Goal: Task Accomplishment & Management: Use online tool/utility

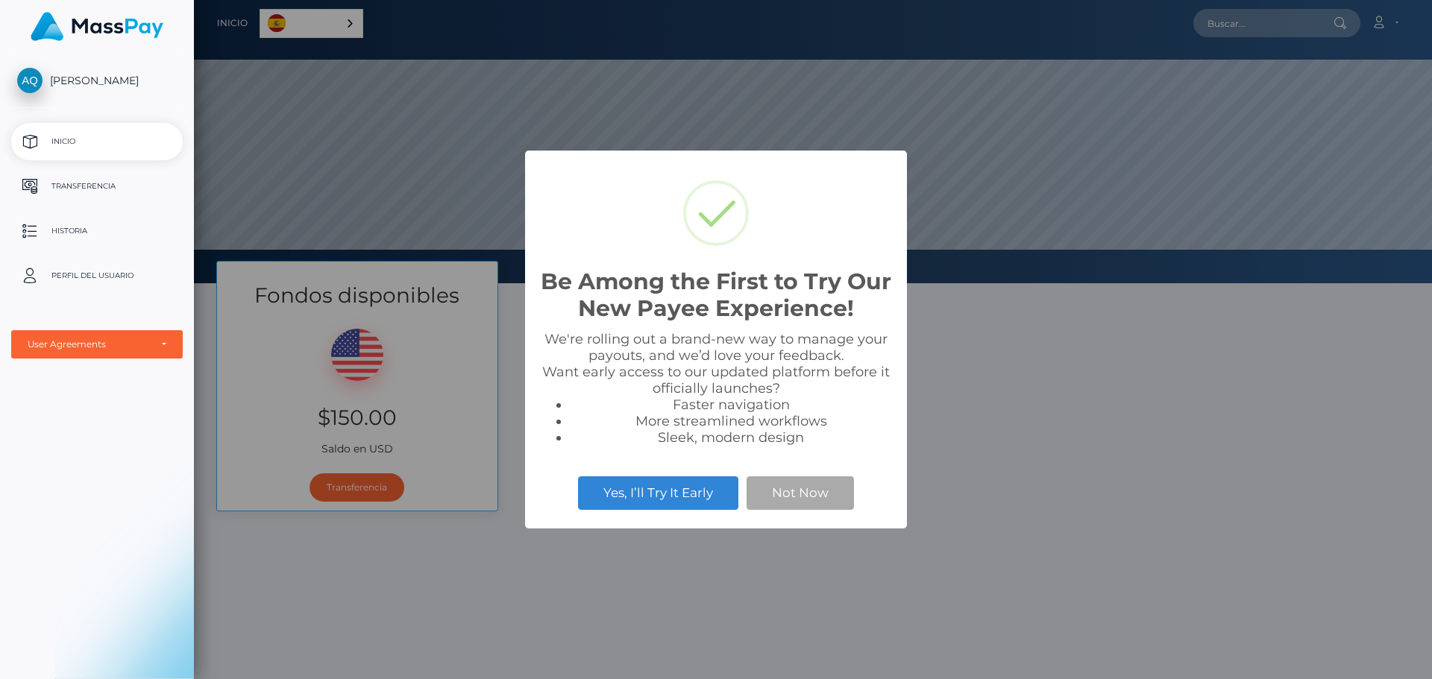
scroll to position [283, 1238]
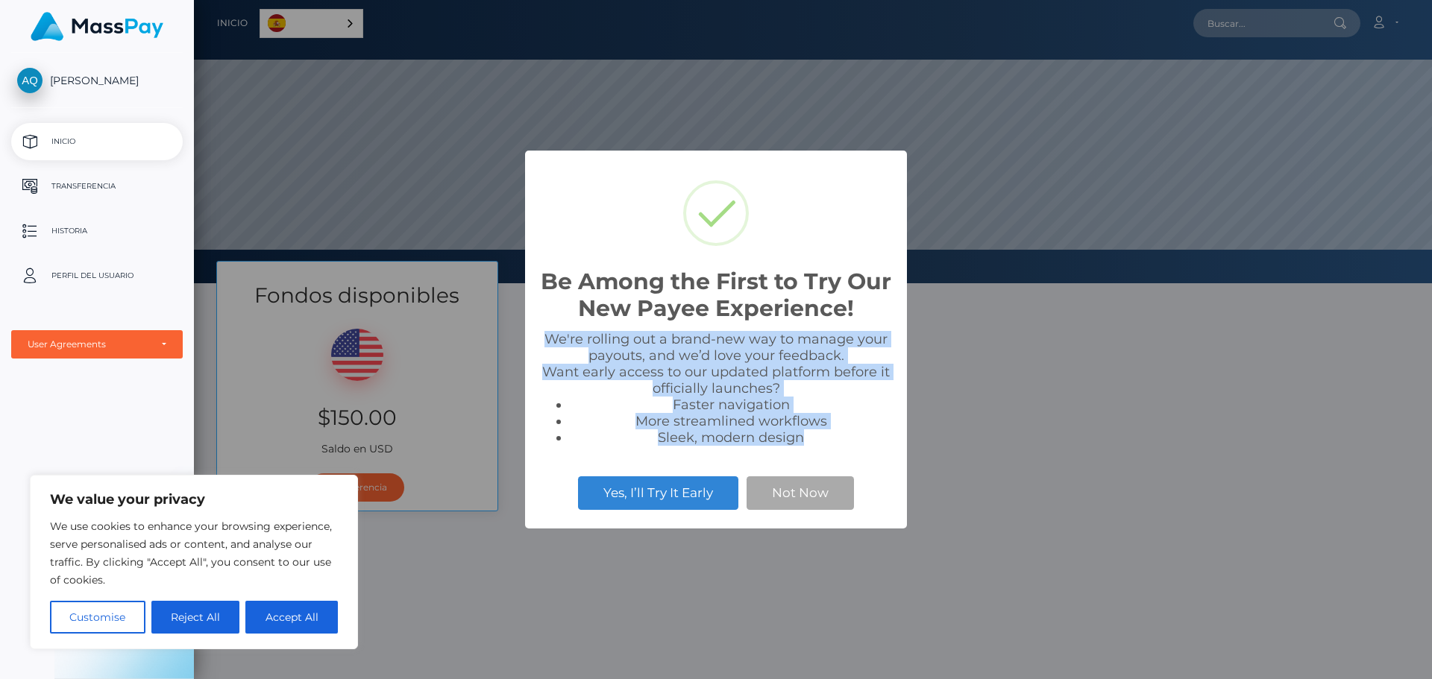
drag, startPoint x: 808, startPoint y: 440, endPoint x: 539, endPoint y: 331, distance: 289.7
click at [539, 331] on div "Be Among the First to Try Our New Payee Experience! × We're rolling out a brand…" at bounding box center [716, 340] width 382 height 378
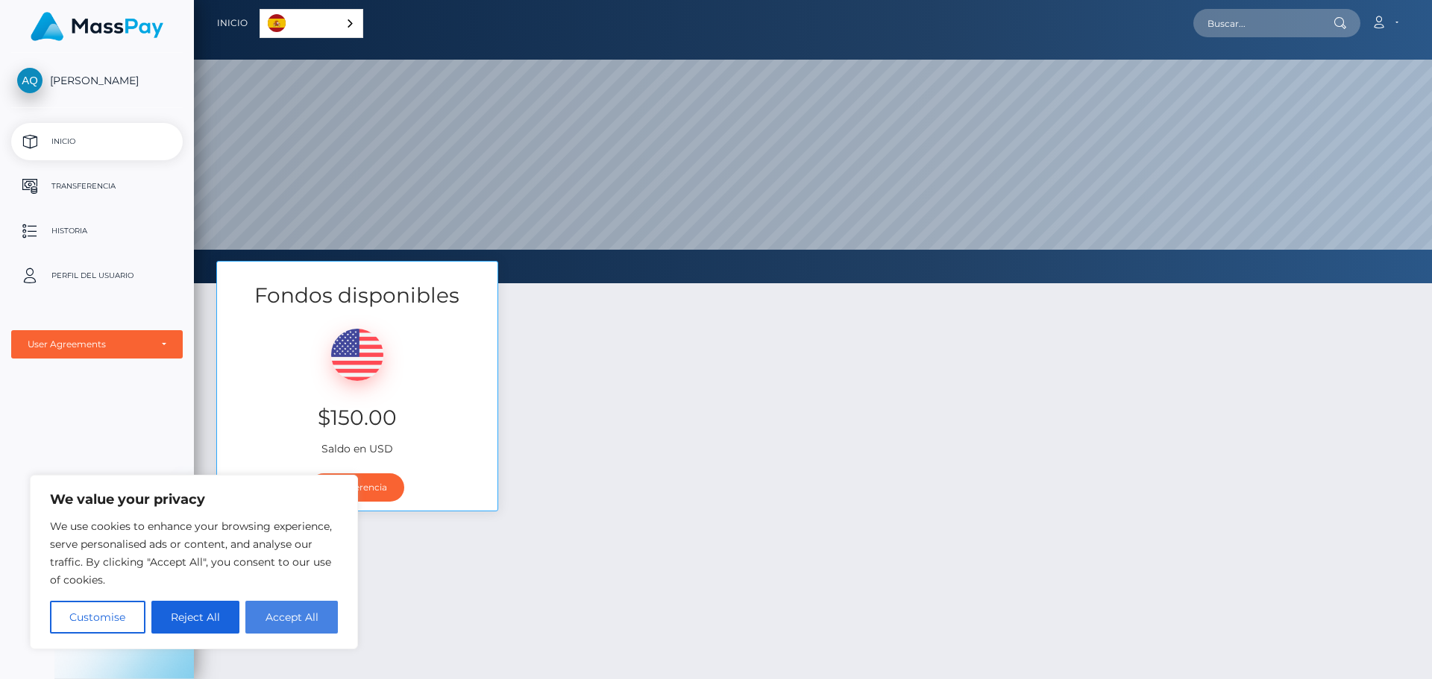
click at [309, 617] on button "Accept All" at bounding box center [291, 617] width 92 height 33
checkbox input "true"
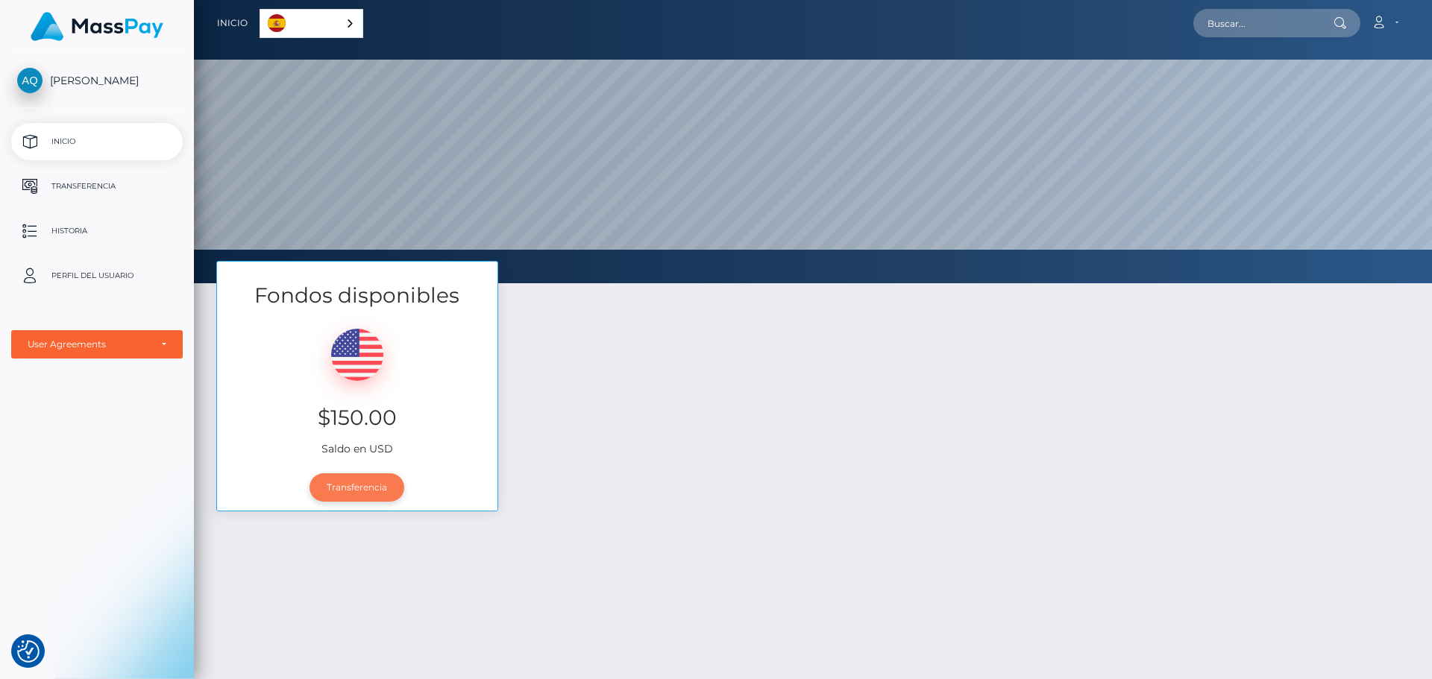
click at [354, 482] on link "Transferencia" at bounding box center [356, 488] width 95 height 28
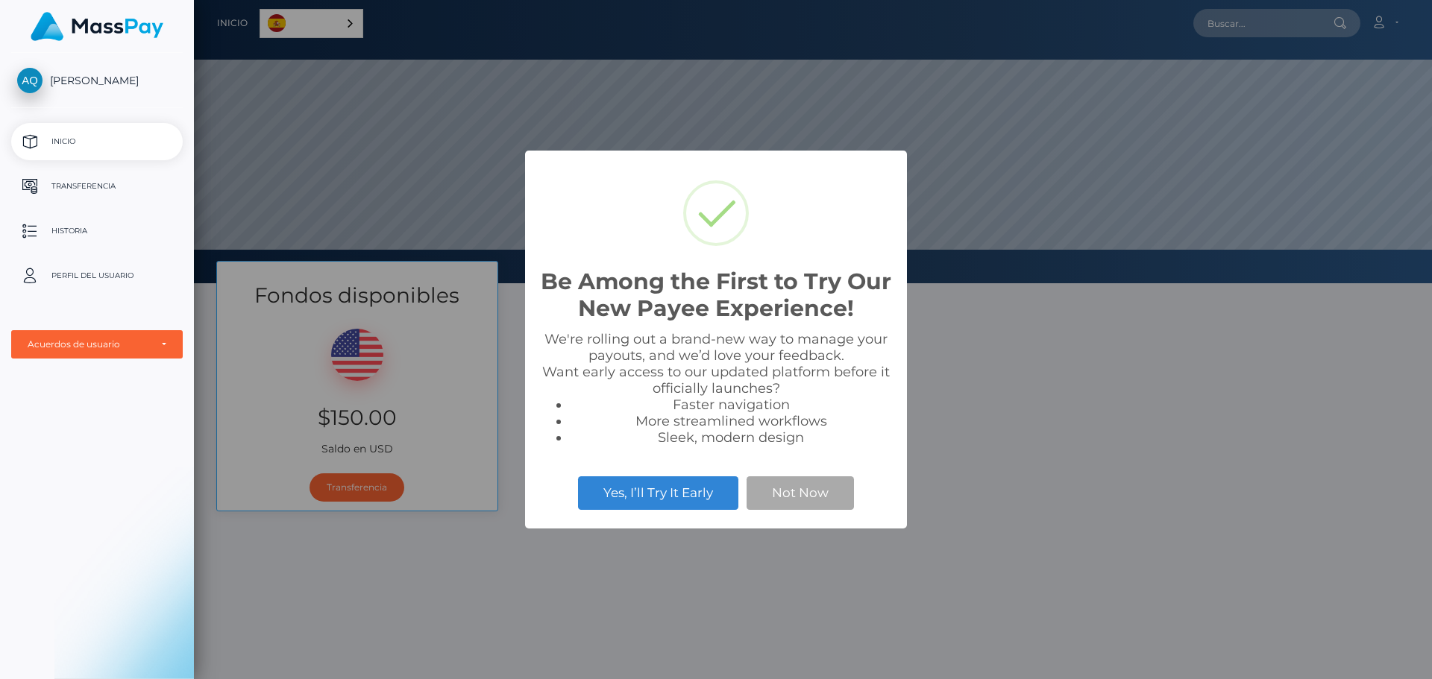
scroll to position [283, 1238]
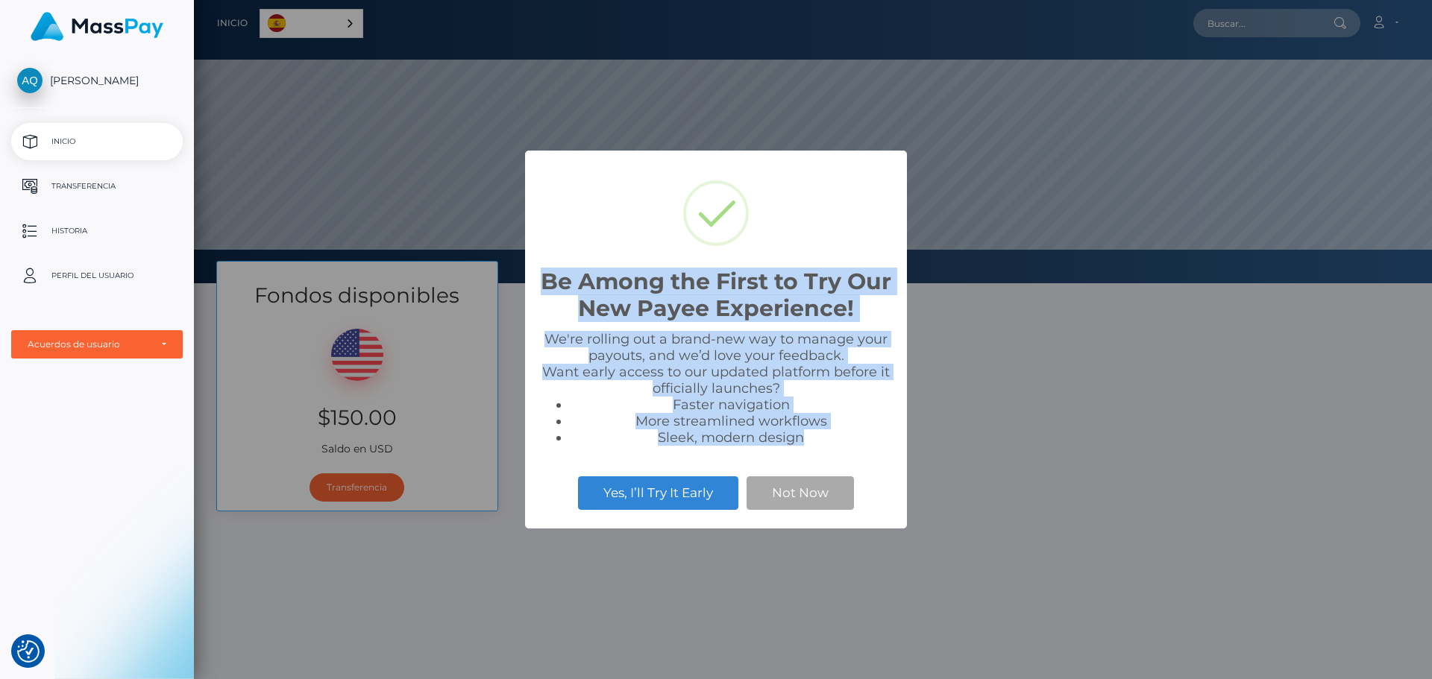
drag, startPoint x: 799, startPoint y: 434, endPoint x: 535, endPoint y: 289, distance: 301.4
click at [535, 289] on div "Be Among the First to Try Our New Payee Experience! × We're rolling out a brand…" at bounding box center [716, 340] width 382 height 378
copy div "Be Among the First to Try Our New Payee Experience! × We're rolling out a brand…"
click at [591, 235] on div "Be Among the First to Try Our New Payee Experience! ×" at bounding box center [716, 249] width 352 height 166
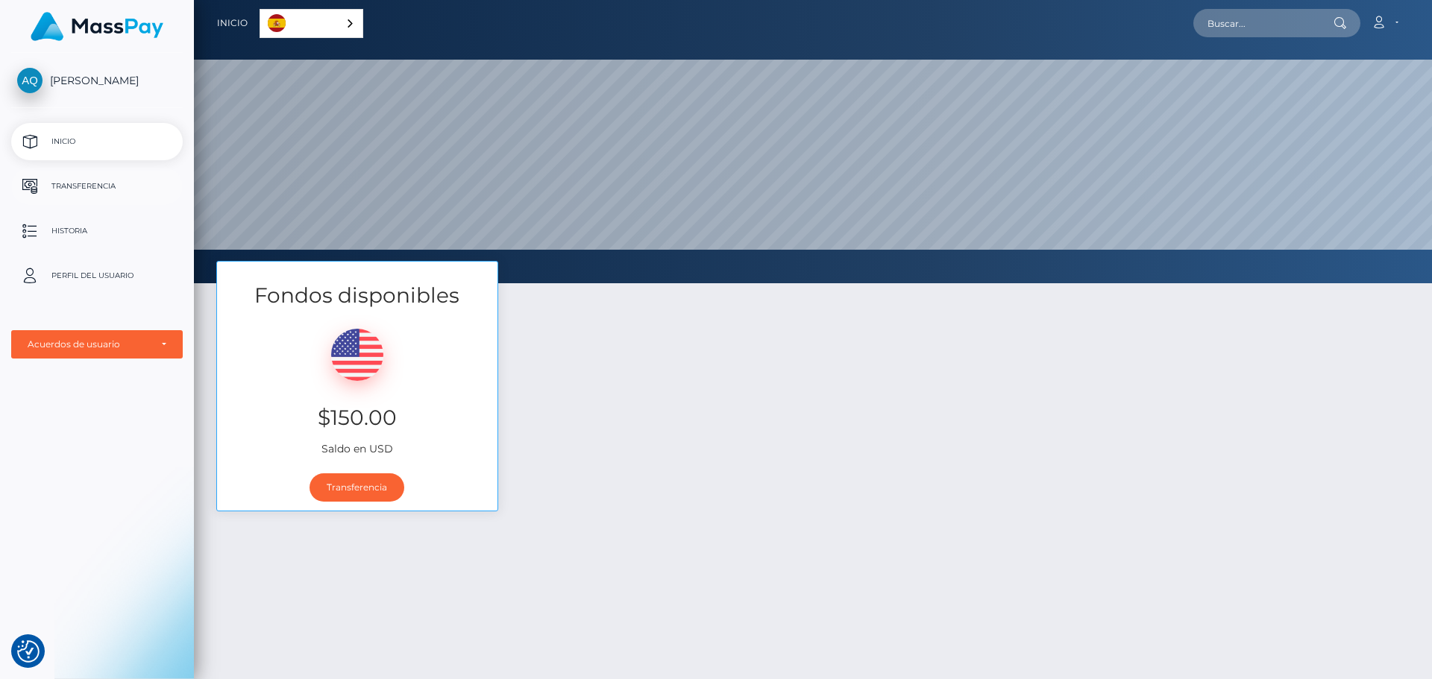
click at [101, 186] on p "Transferencia" at bounding box center [97, 186] width 160 height 22
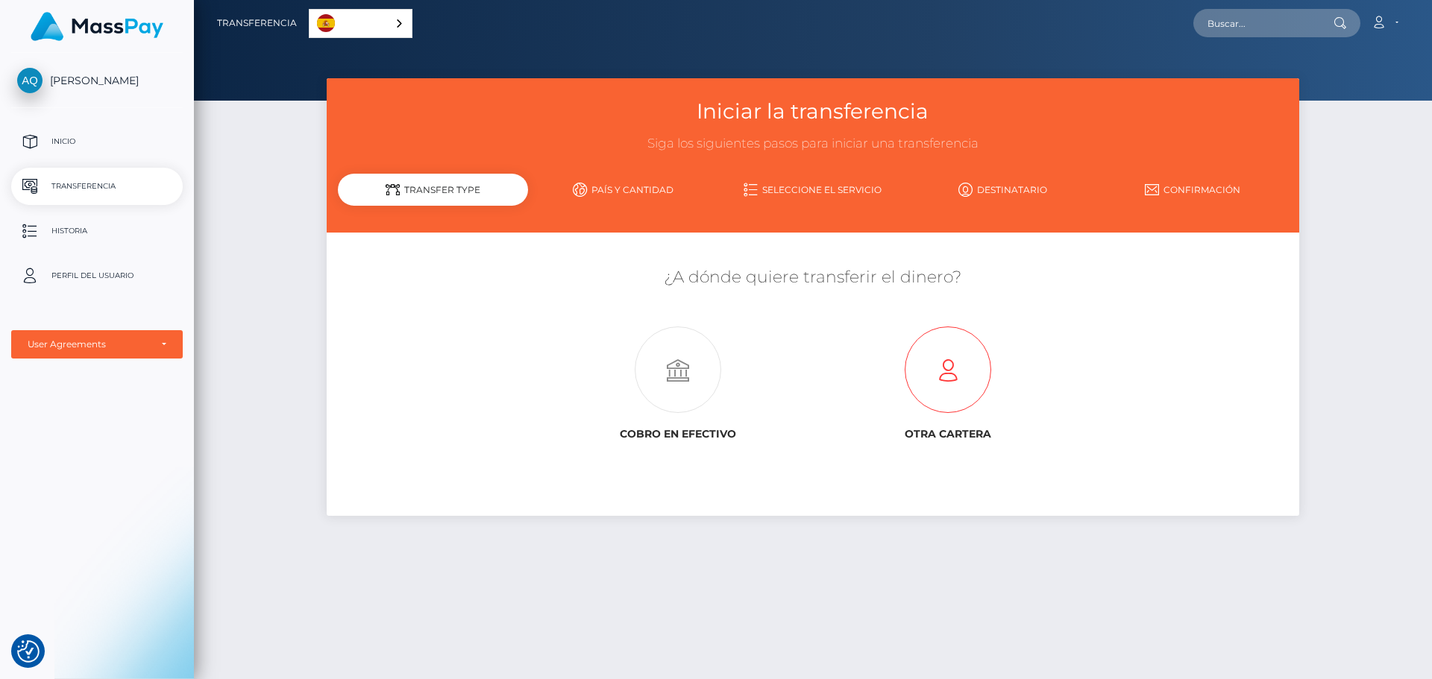
click at [958, 352] on icon at bounding box center [948, 370] width 270 height 86
click at [648, 359] on icon at bounding box center [678, 370] width 270 height 86
click at [151, 352] on div "Acuerdos de usuario" at bounding box center [97, 344] width 172 height 28
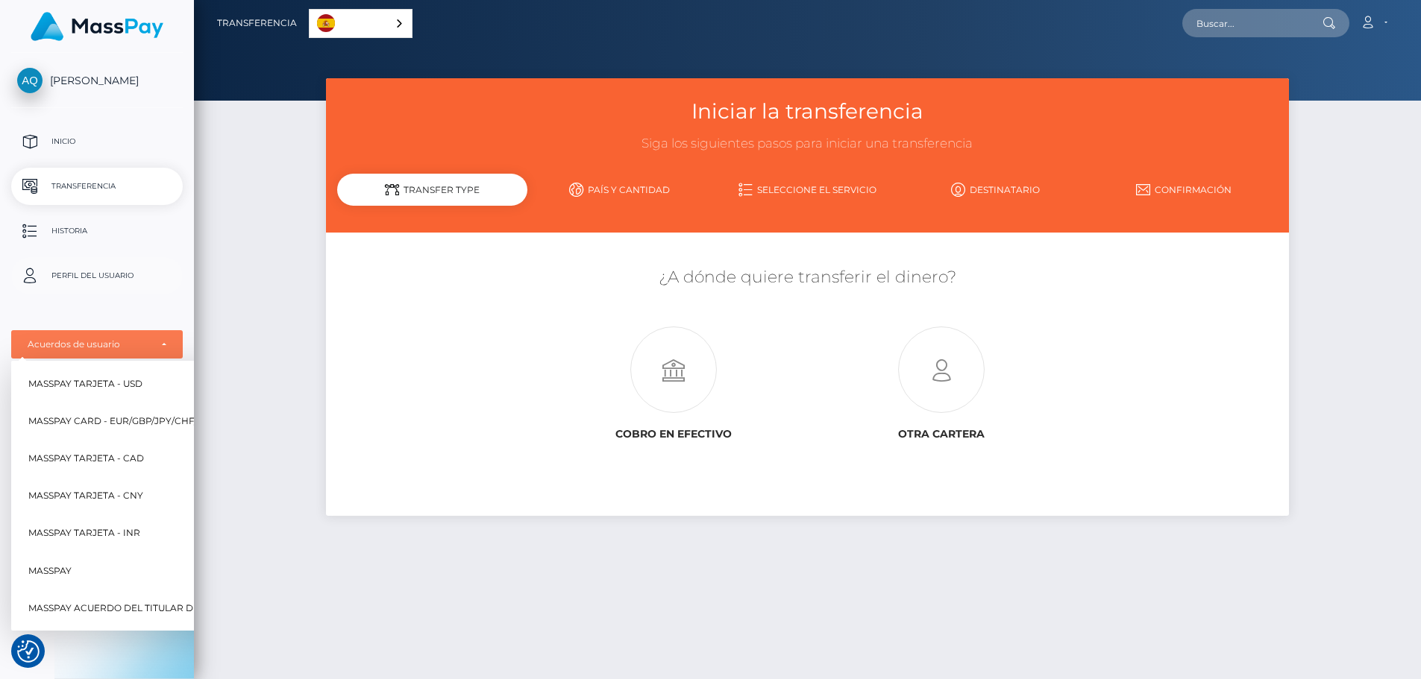
click at [114, 270] on p "Perfil del usuario" at bounding box center [97, 276] width 160 height 22
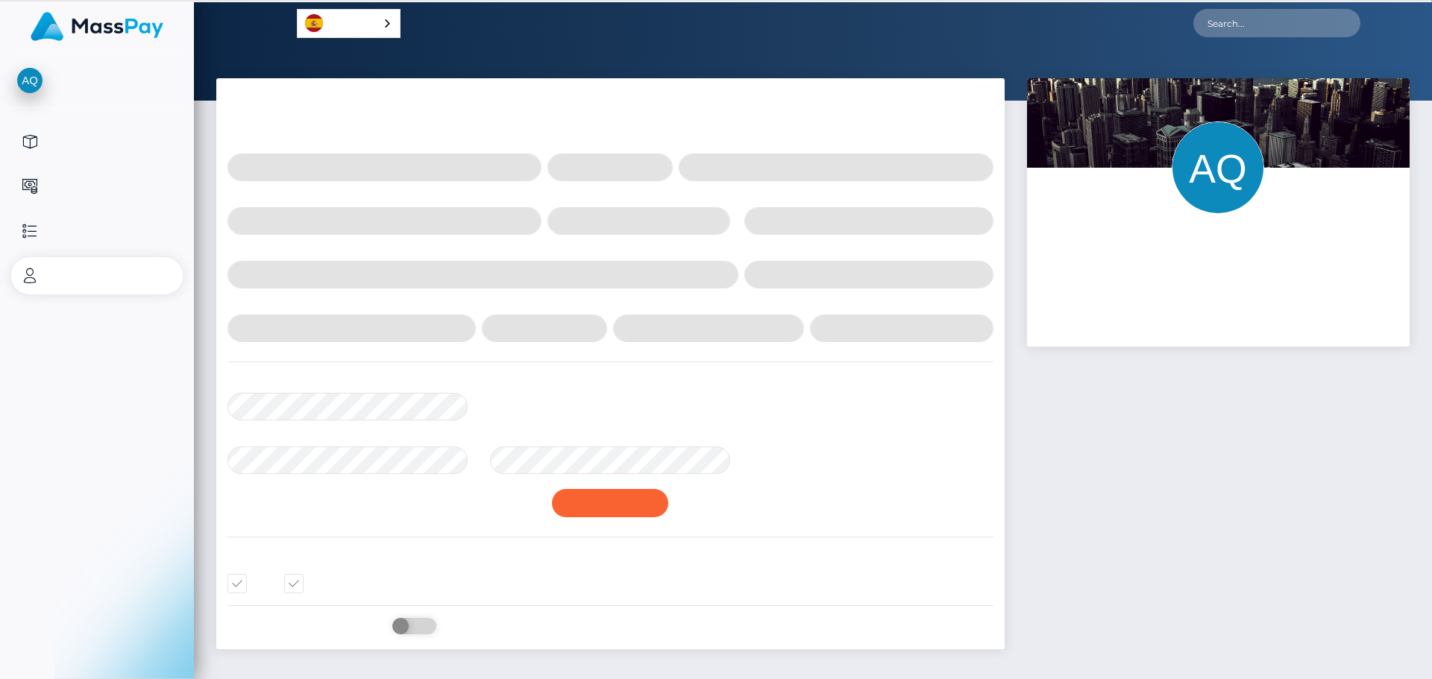
select select
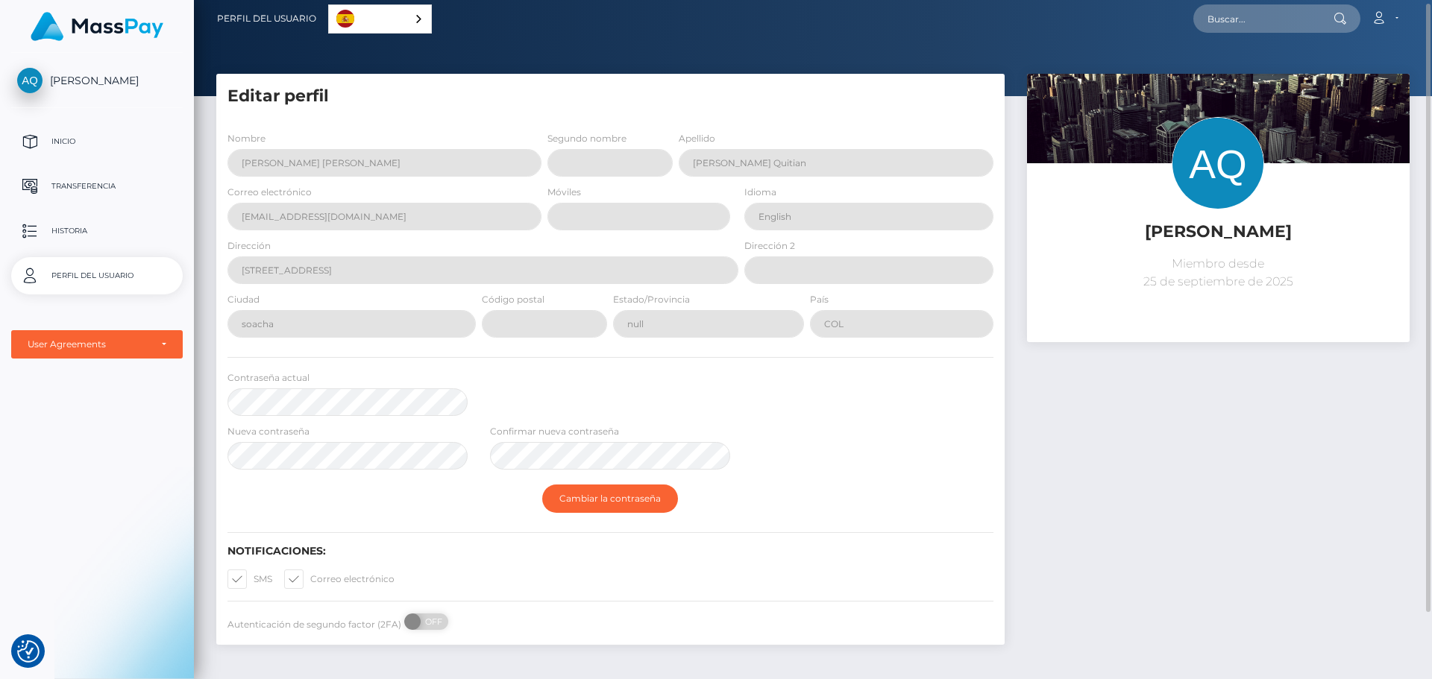
scroll to position [75, 0]
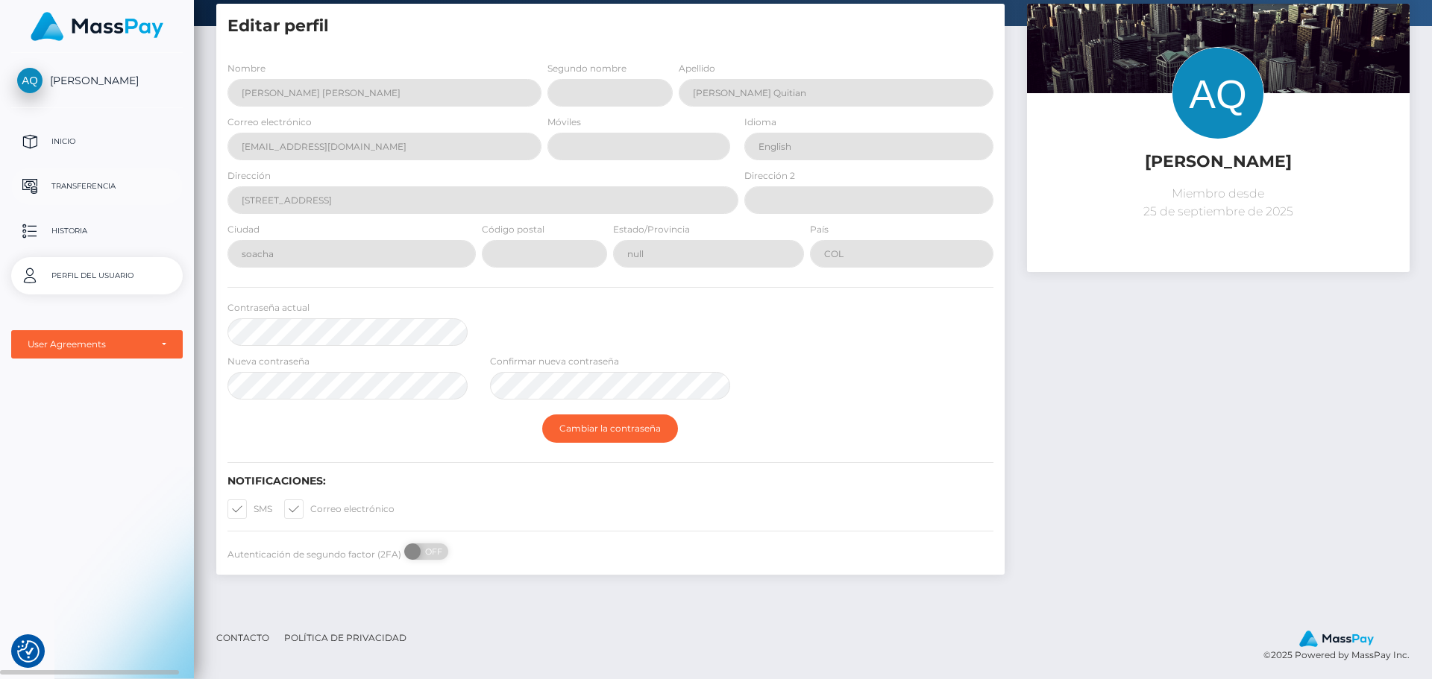
click at [101, 195] on p "Transferencia" at bounding box center [97, 186] width 160 height 22
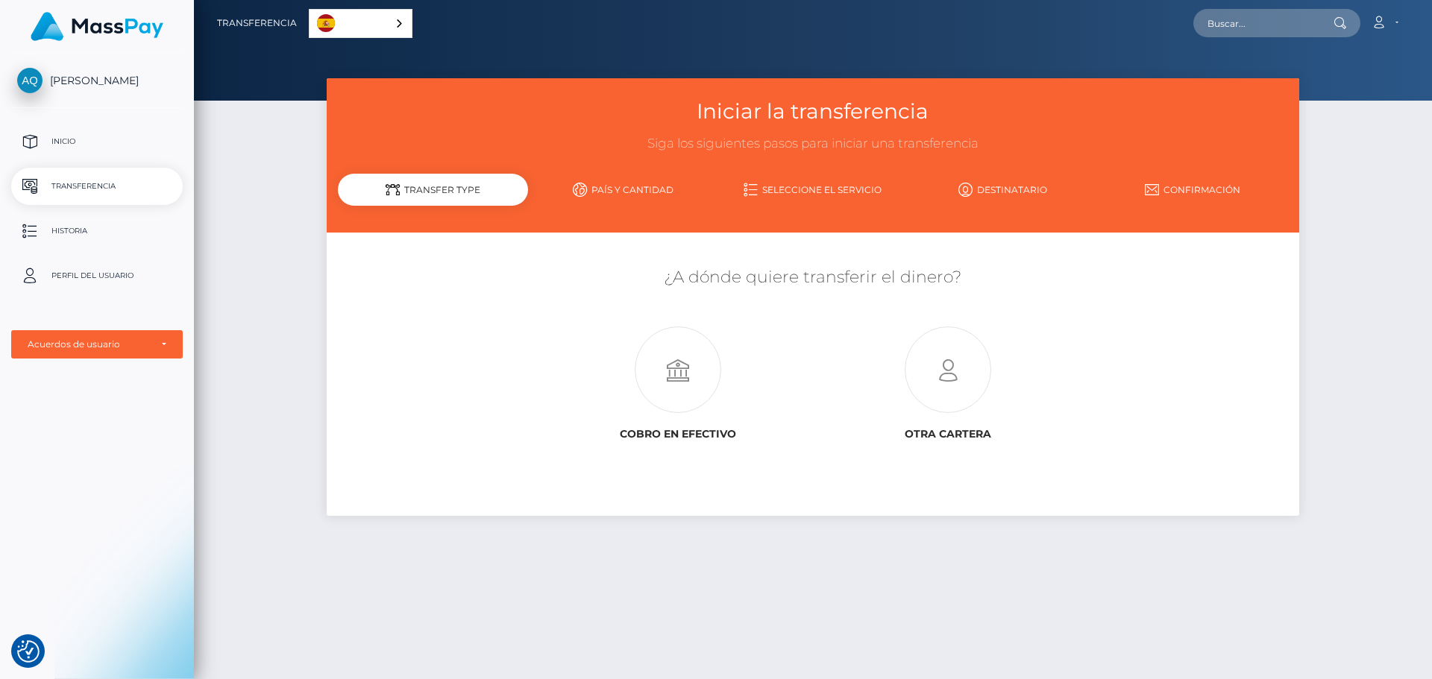
click at [1026, 182] on link "Destinatario" at bounding box center [1002, 190] width 190 height 26
click at [681, 370] on icon at bounding box center [678, 370] width 270 height 86
click at [956, 405] on icon at bounding box center [948, 370] width 270 height 86
